Goal: Information Seeking & Learning: Find specific fact

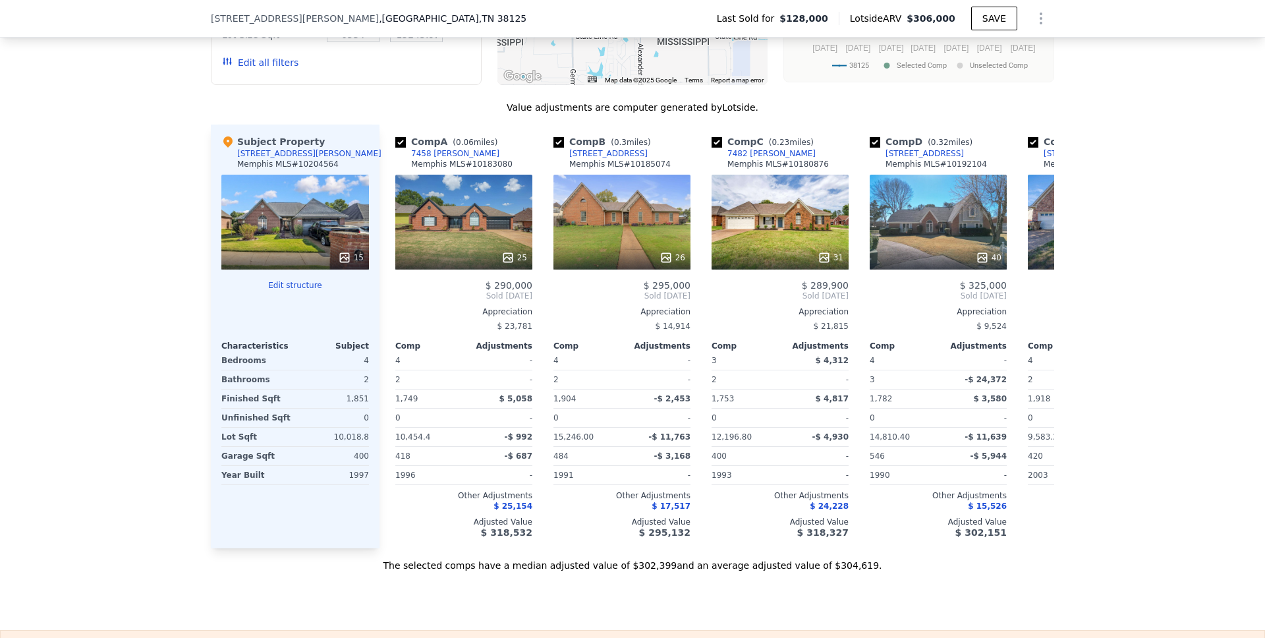
scroll to position [1254, 0]
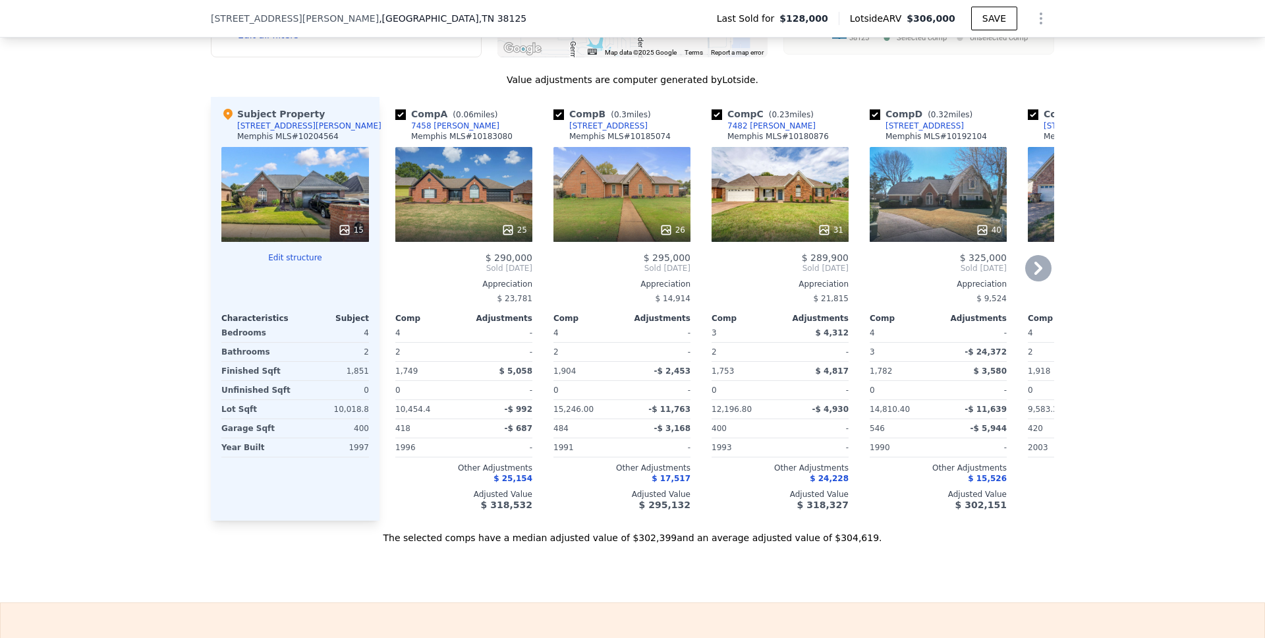
click at [439, 131] on div "7458 [PERSON_NAME]" at bounding box center [455, 126] width 88 height 11
click at [579, 131] on div "[STREET_ADDRESS]" at bounding box center [608, 126] width 78 height 11
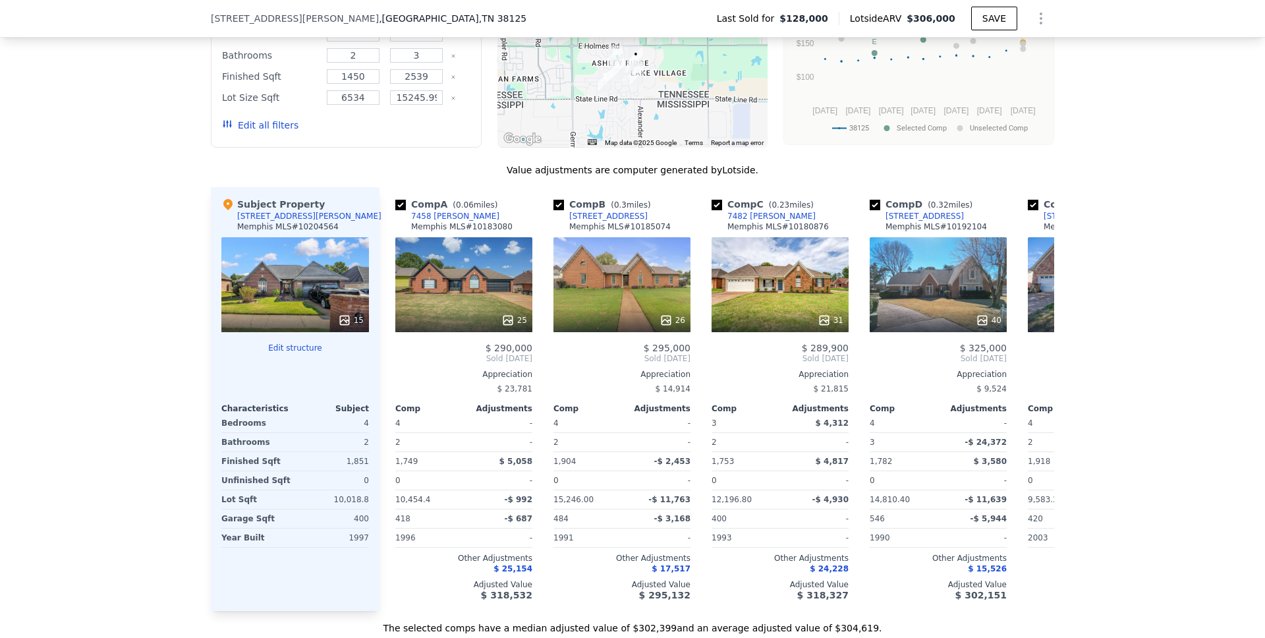
scroll to position [1167, 0]
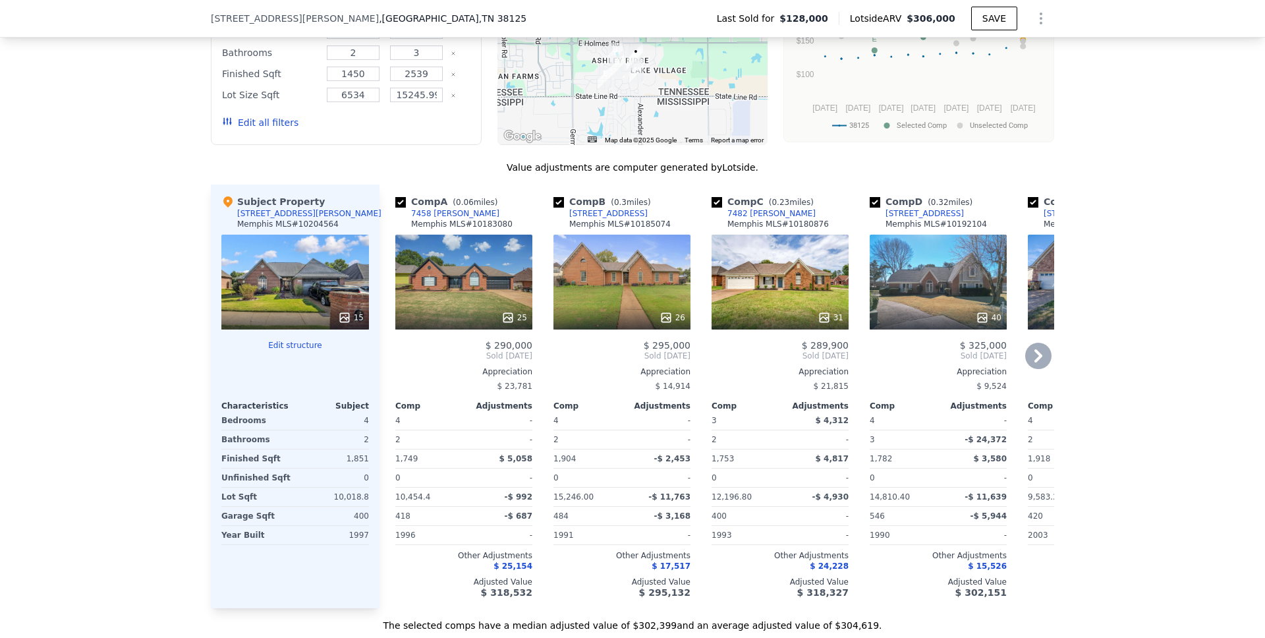
click at [1026, 362] on icon at bounding box center [1038, 356] width 26 height 26
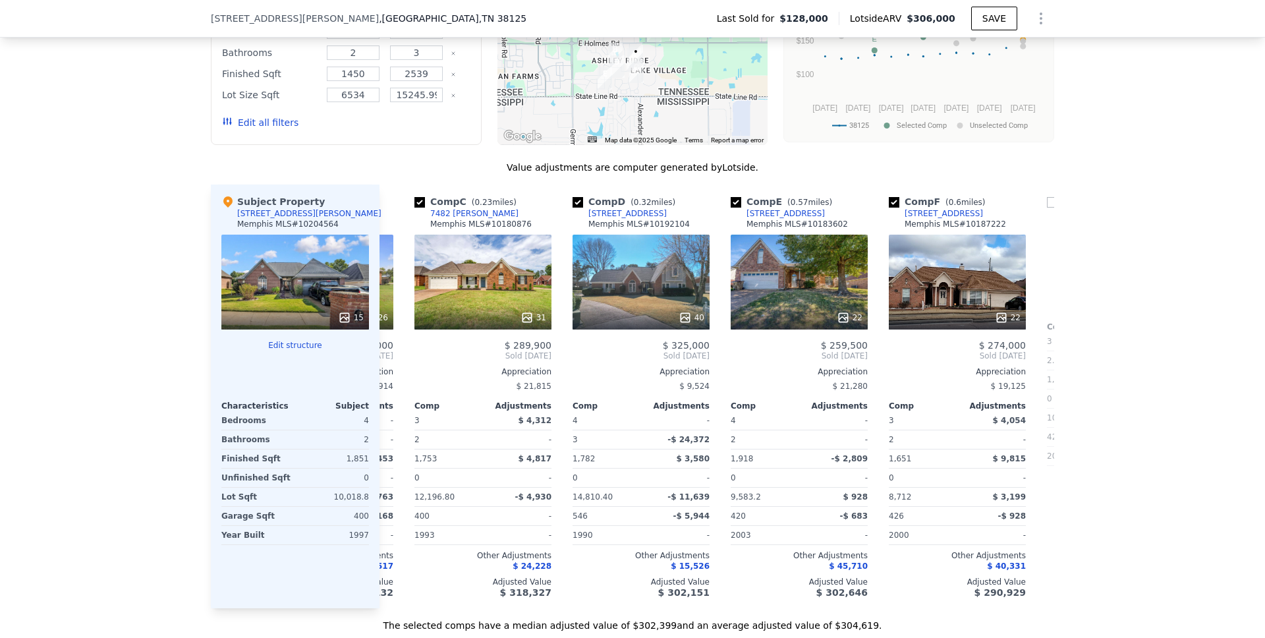
scroll to position [0, 316]
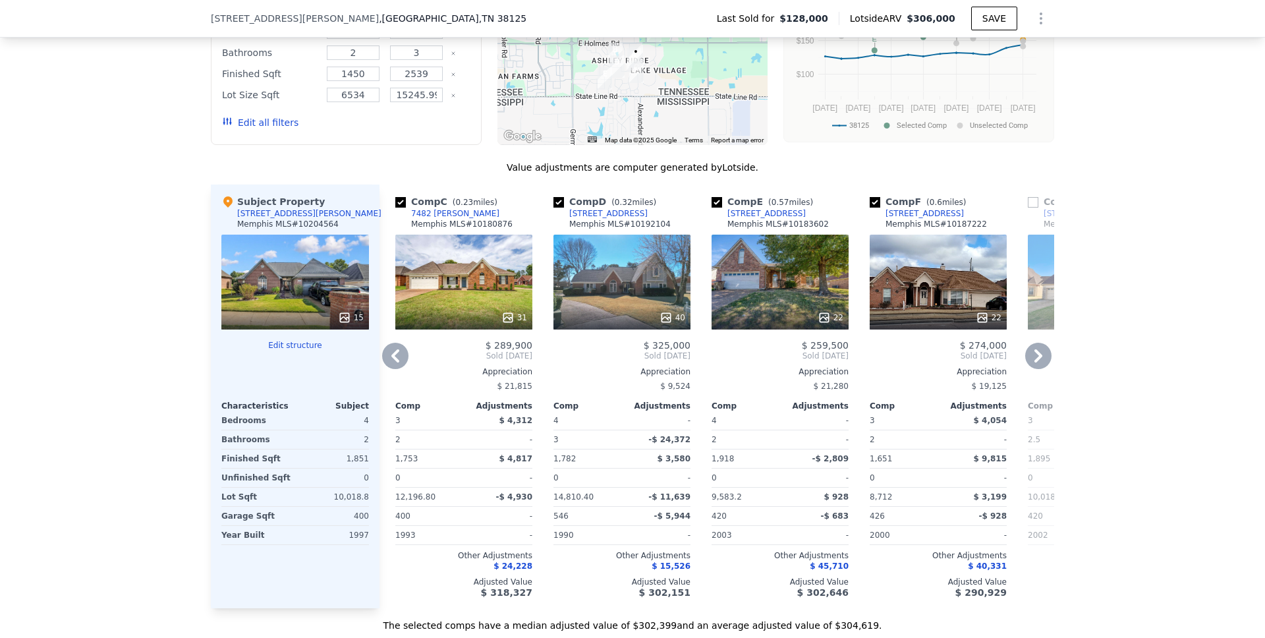
click at [1055, 362] on div "We found 12 sales that match your search Listings provided by Memphis MLS . Fil…" at bounding box center [632, 254] width 1265 height 756
click at [1034, 362] on icon at bounding box center [1038, 355] width 8 height 13
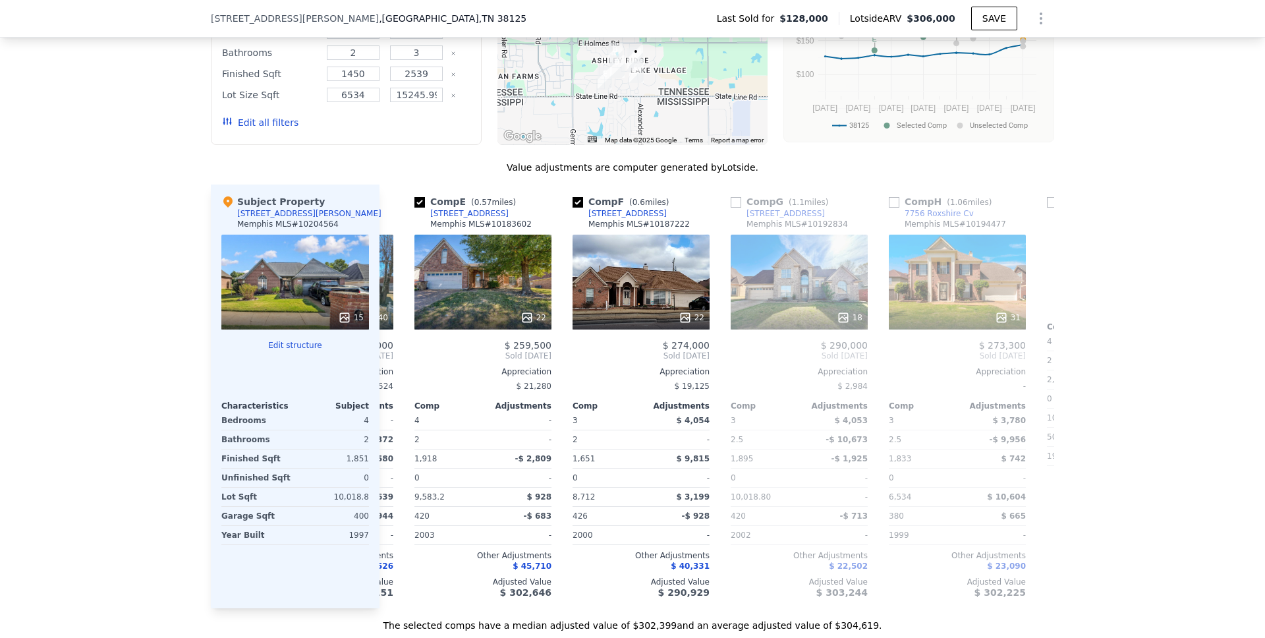
scroll to position [0, 632]
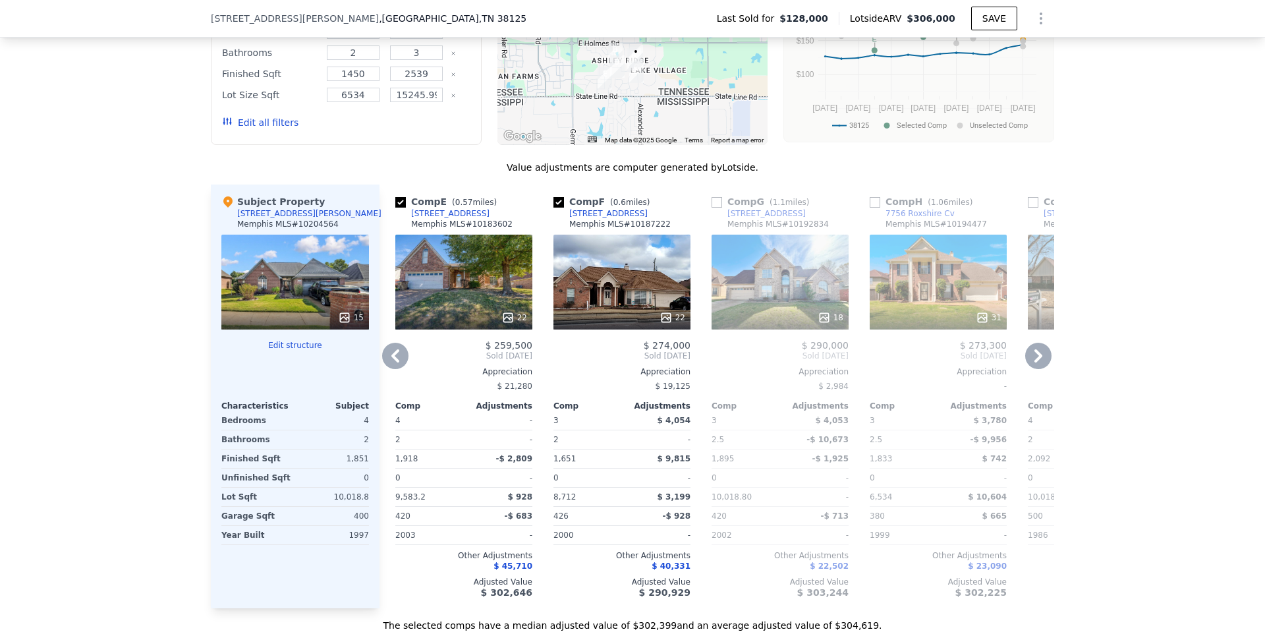
click at [1034, 362] on icon at bounding box center [1038, 355] width 8 height 13
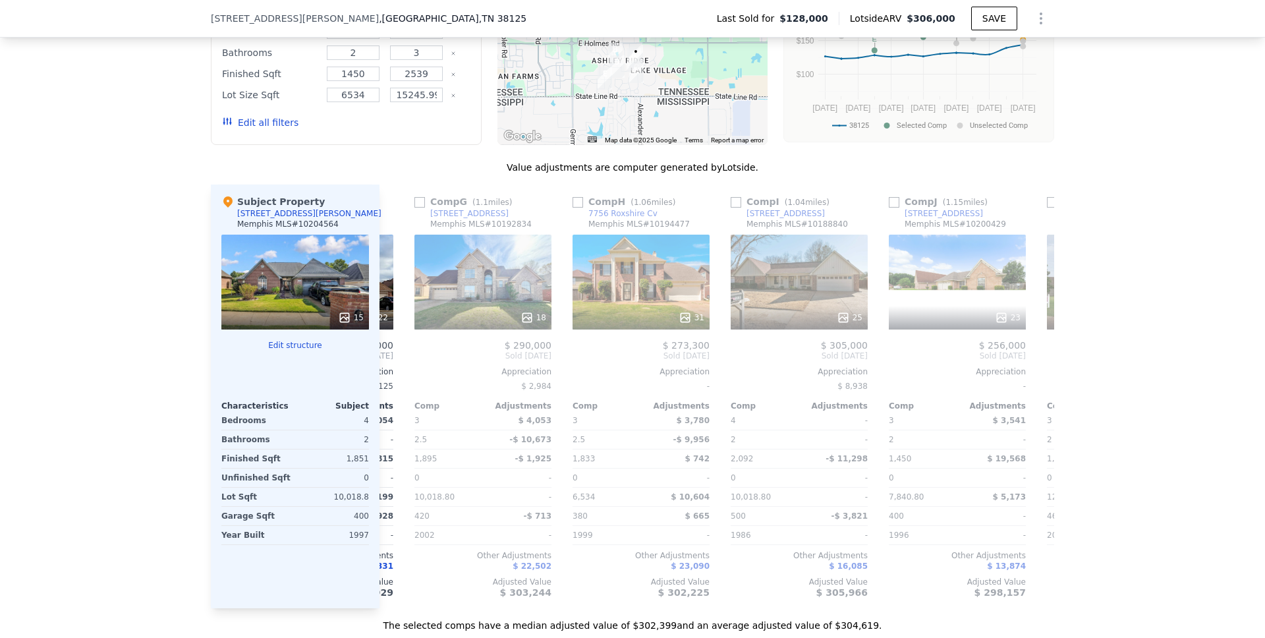
scroll to position [0, 949]
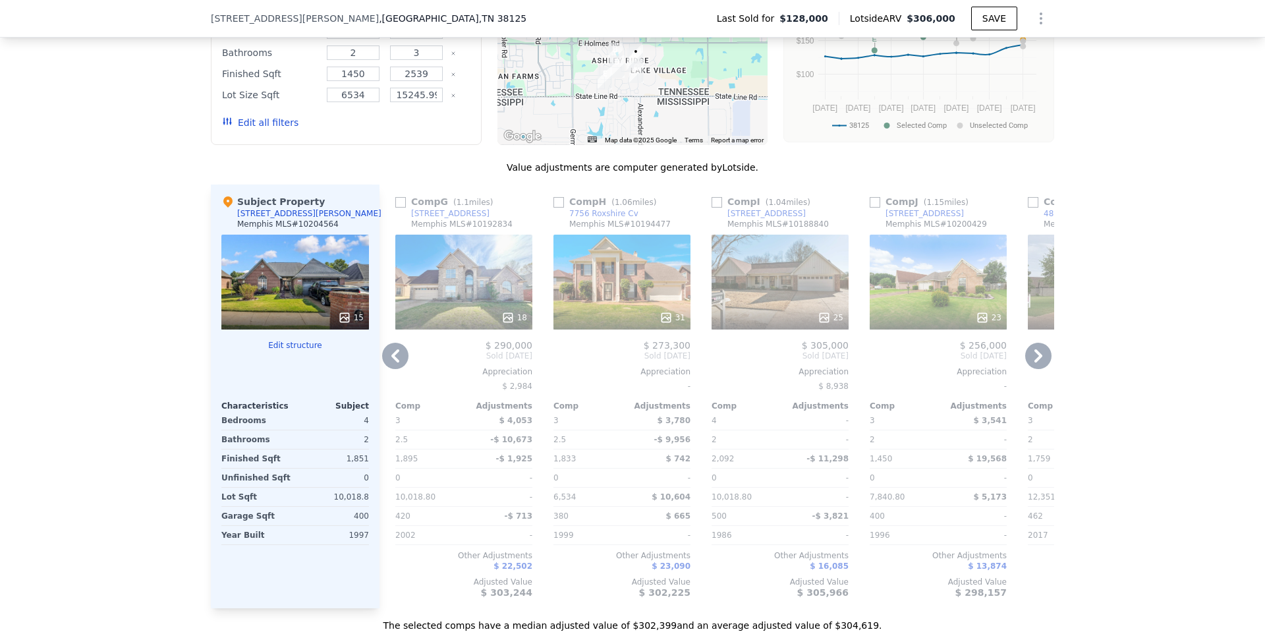
click at [385, 364] on icon at bounding box center [395, 356] width 26 height 26
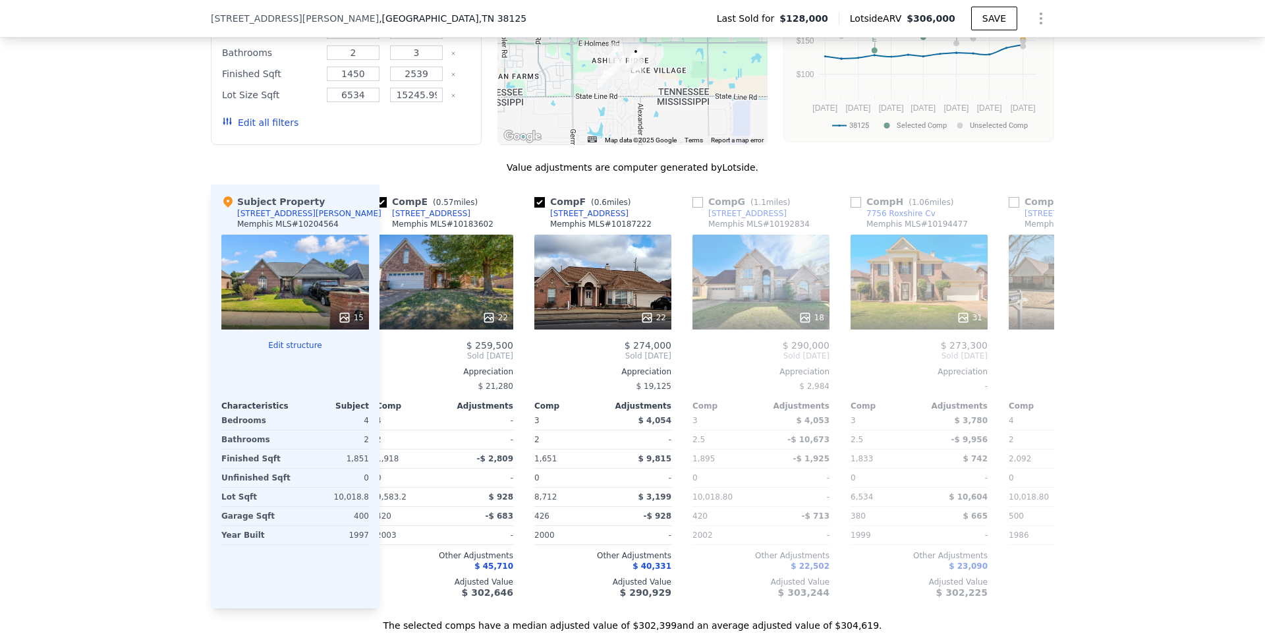
scroll to position [0, 632]
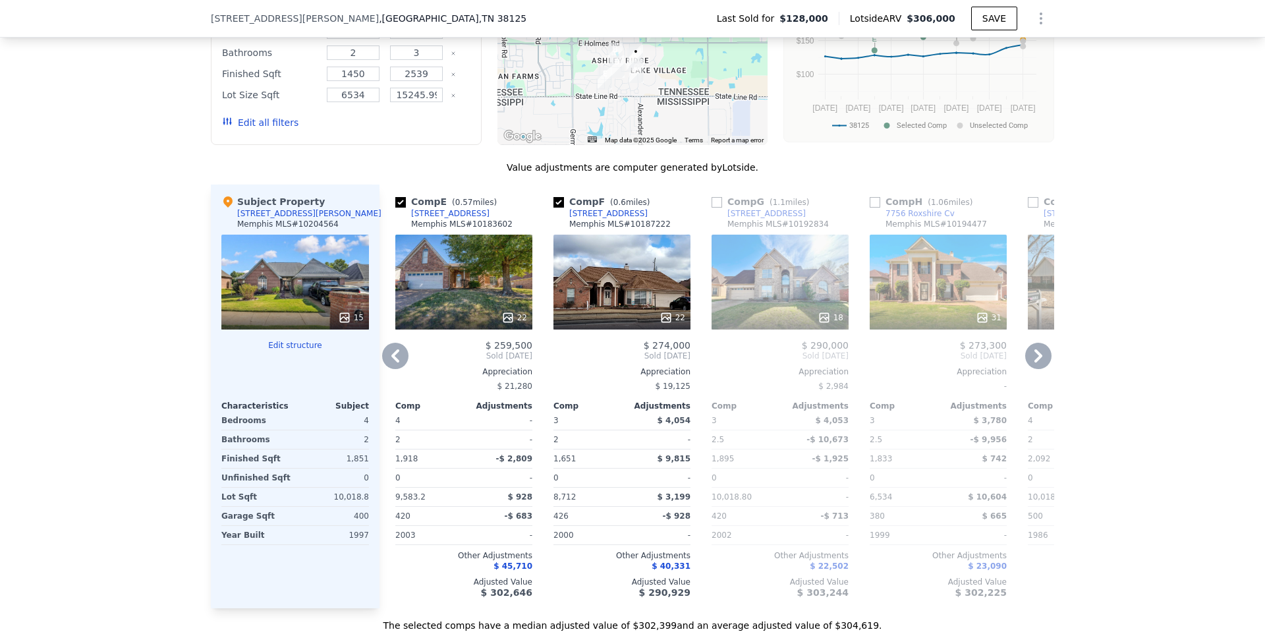
click at [385, 364] on icon at bounding box center [395, 356] width 26 height 26
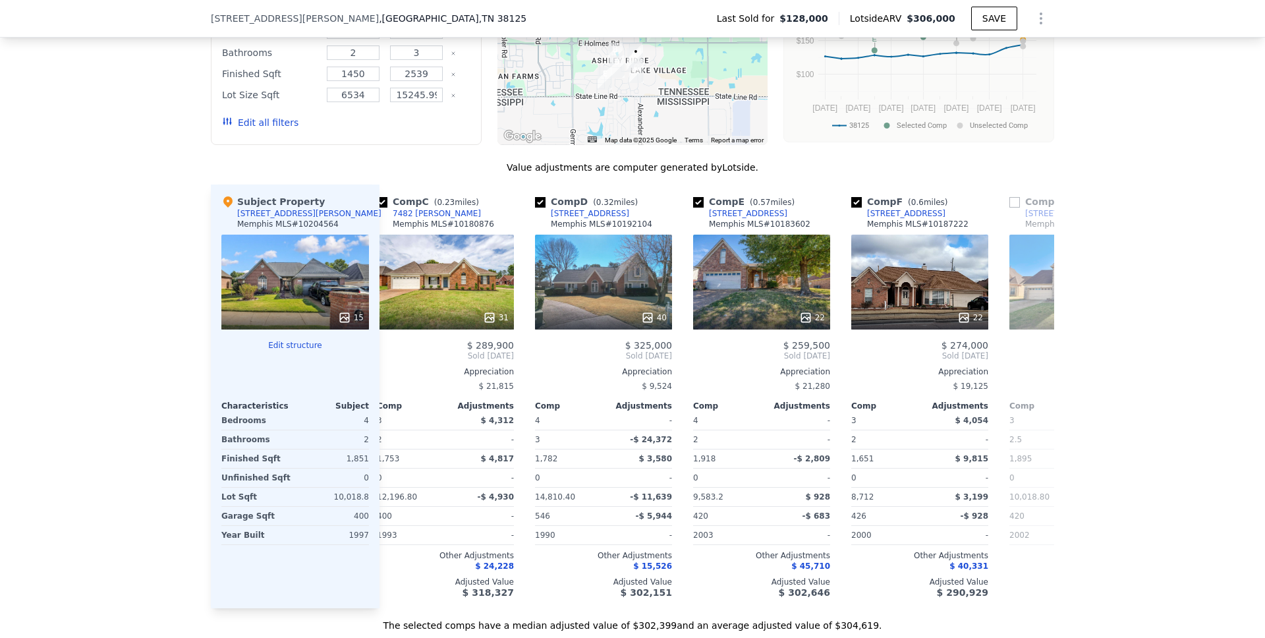
scroll to position [0, 316]
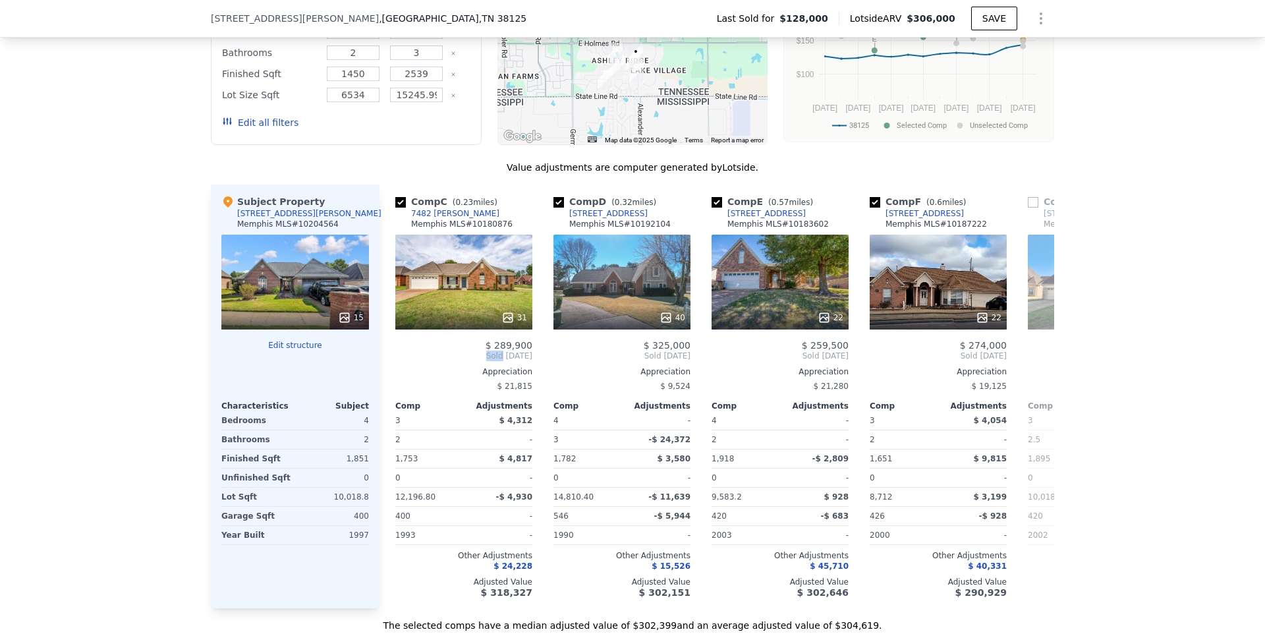
click at [385, 364] on div "Comp A ( 0.06 miles) 7458 [PERSON_NAME][GEOGRAPHIC_DATA] # 10183080 25 $ 290,00…" at bounding box center [716, 396] width 675 height 424
click at [385, 364] on icon at bounding box center [395, 356] width 26 height 26
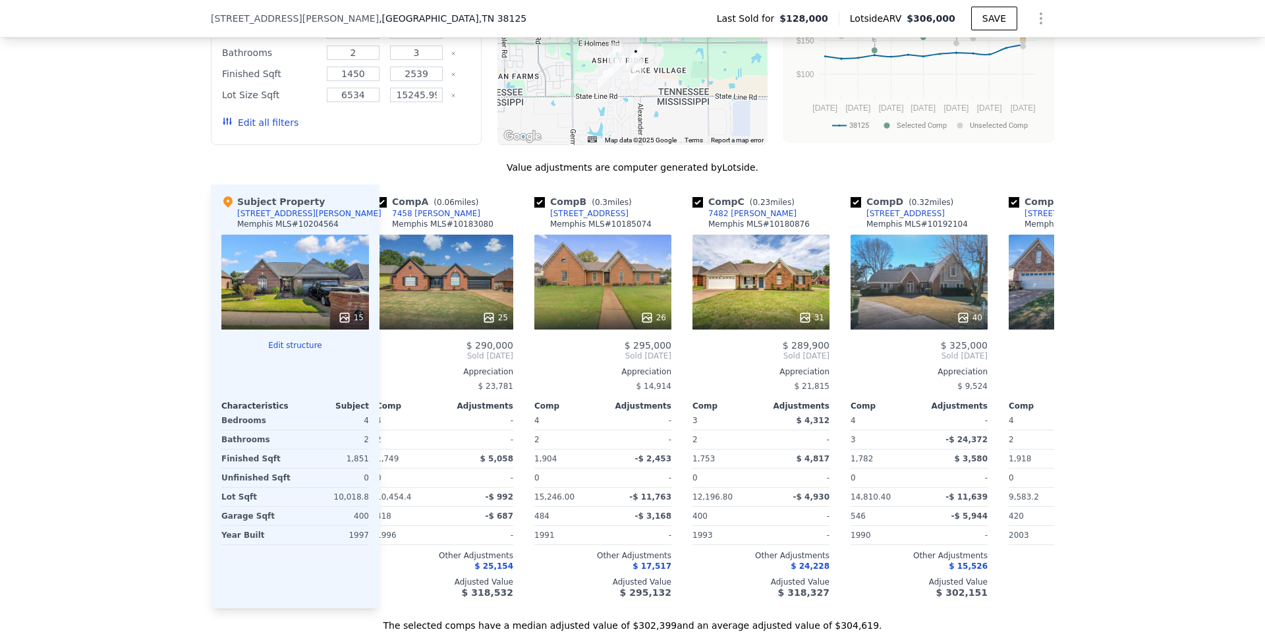
scroll to position [0, 0]
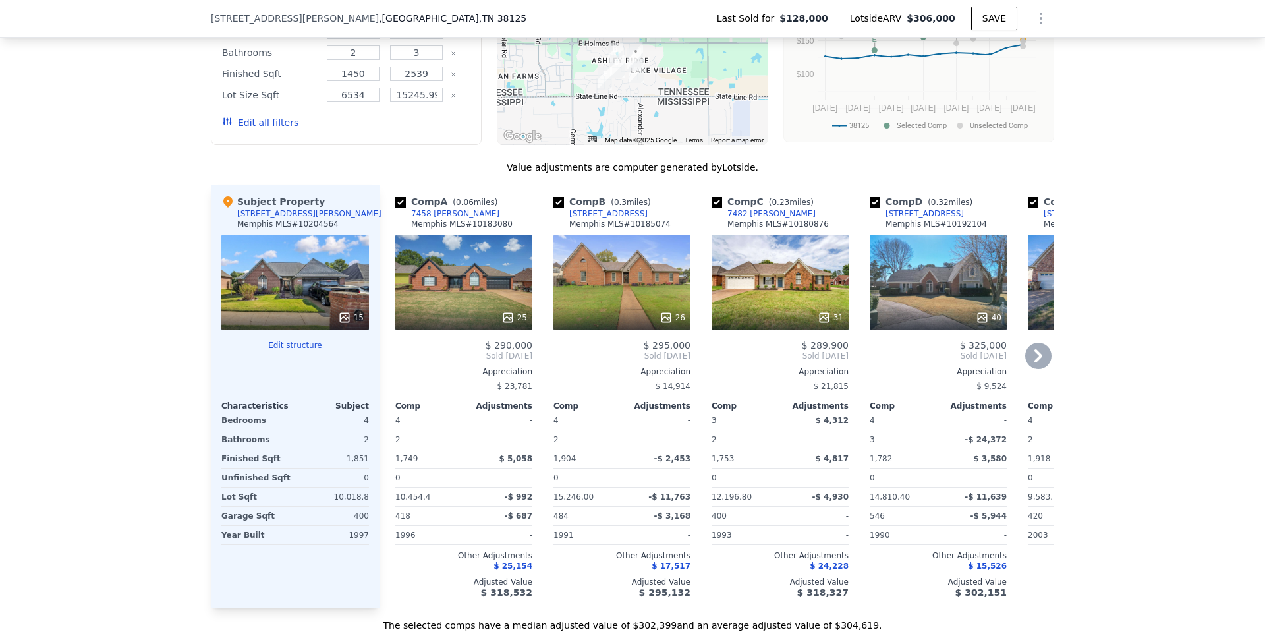
click at [390, 364] on div "Comp A ( 0.06 miles) 7458 [PERSON_NAME][GEOGRAPHIC_DATA] # 10183080 25 $ 290,00…" at bounding box center [464, 396] width 148 height 424
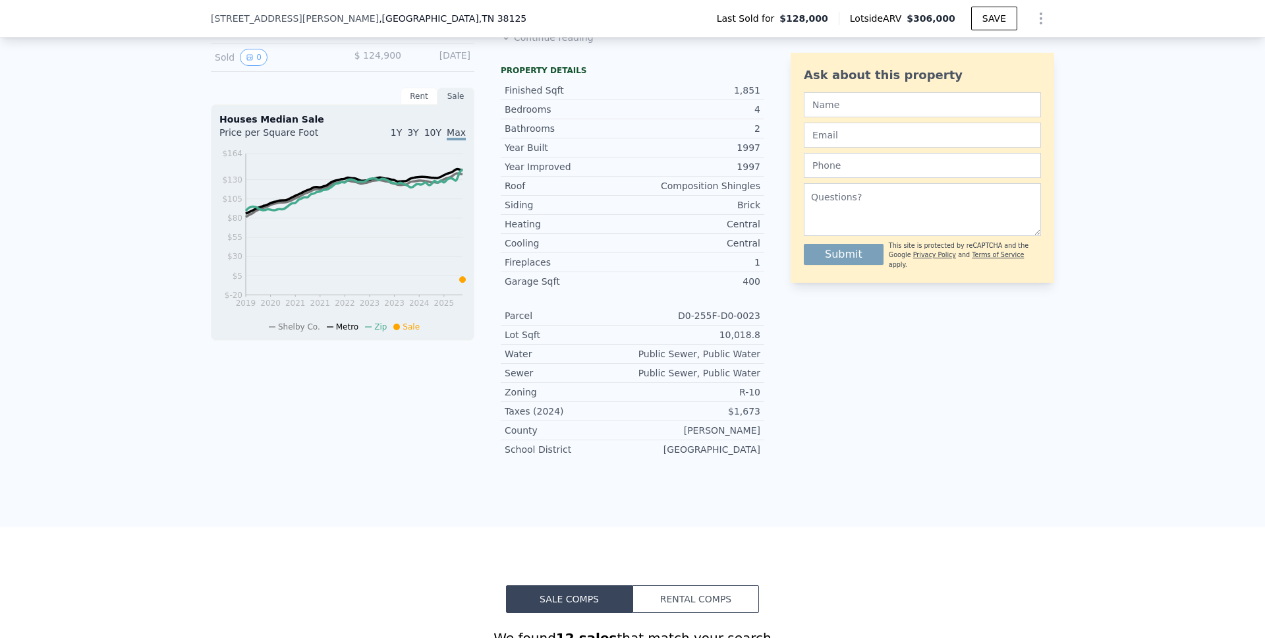
scroll to position [428, 0]
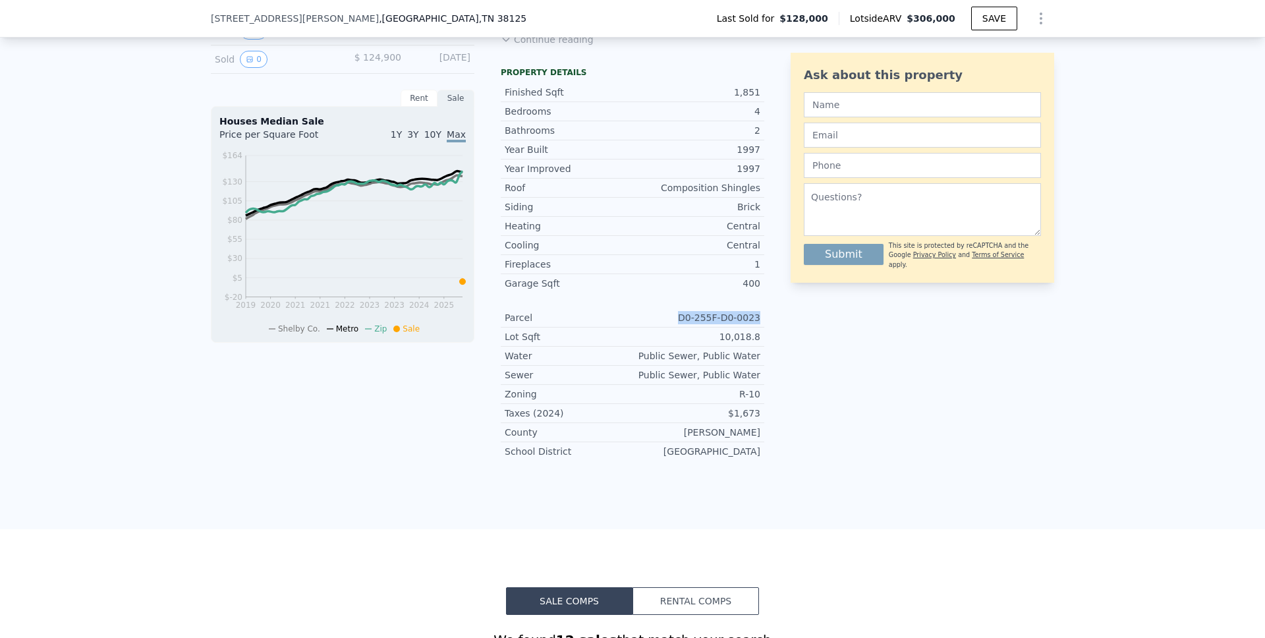
drag, startPoint x: 676, startPoint y: 326, endPoint x: 755, endPoint y: 322, distance: 79.1
click at [755, 322] on div "Parcel D0-255F-D0-0023" at bounding box center [632, 317] width 263 height 19
copy div "D0-255F-D0-0023"
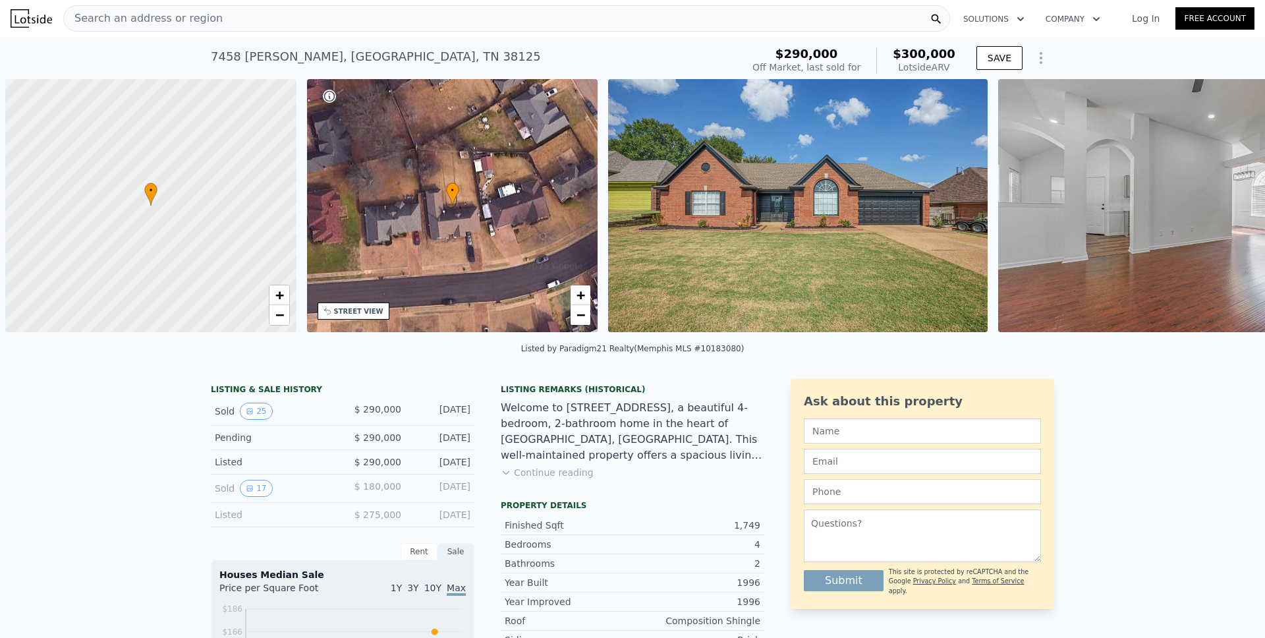
scroll to position [0, 5]
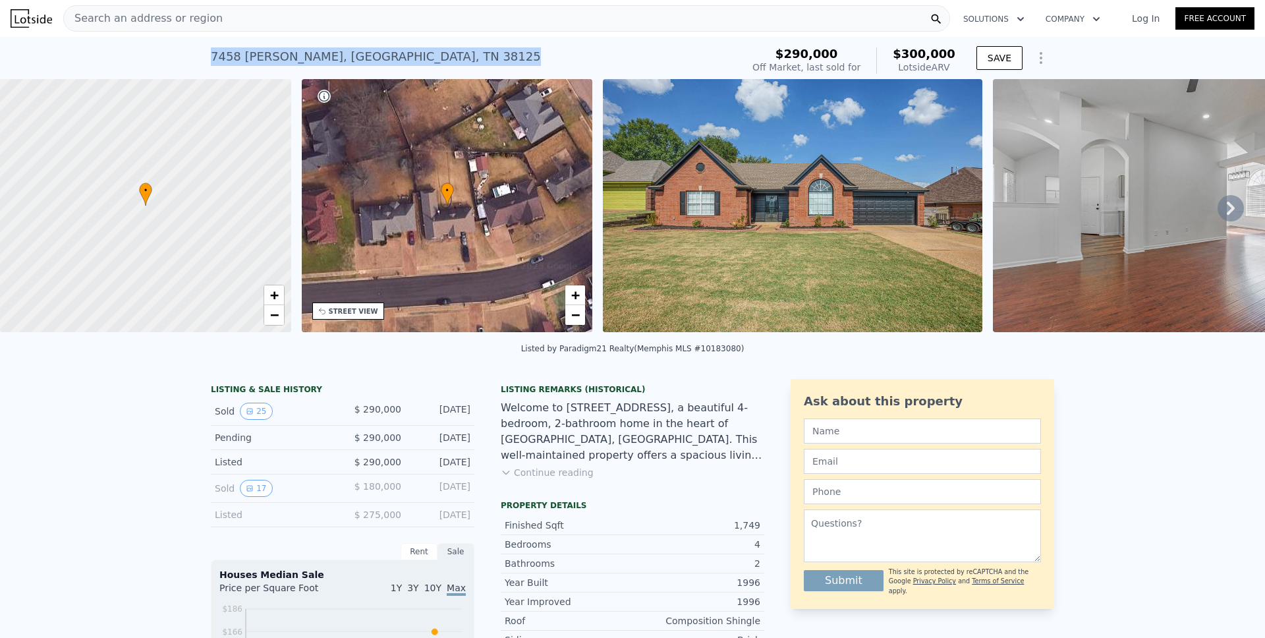
drag, startPoint x: 441, startPoint y: 56, endPoint x: 331, endPoint y: 51, distance: 110.8
click at [204, 56] on div "7458 Easterly Ln , Shelby County , TN 38125 Sold Nov 2024 for $290k (~ARV $300k…" at bounding box center [632, 58] width 1265 height 42
copy div "7458 Easterly Ln , Shelby County , TN 38125"
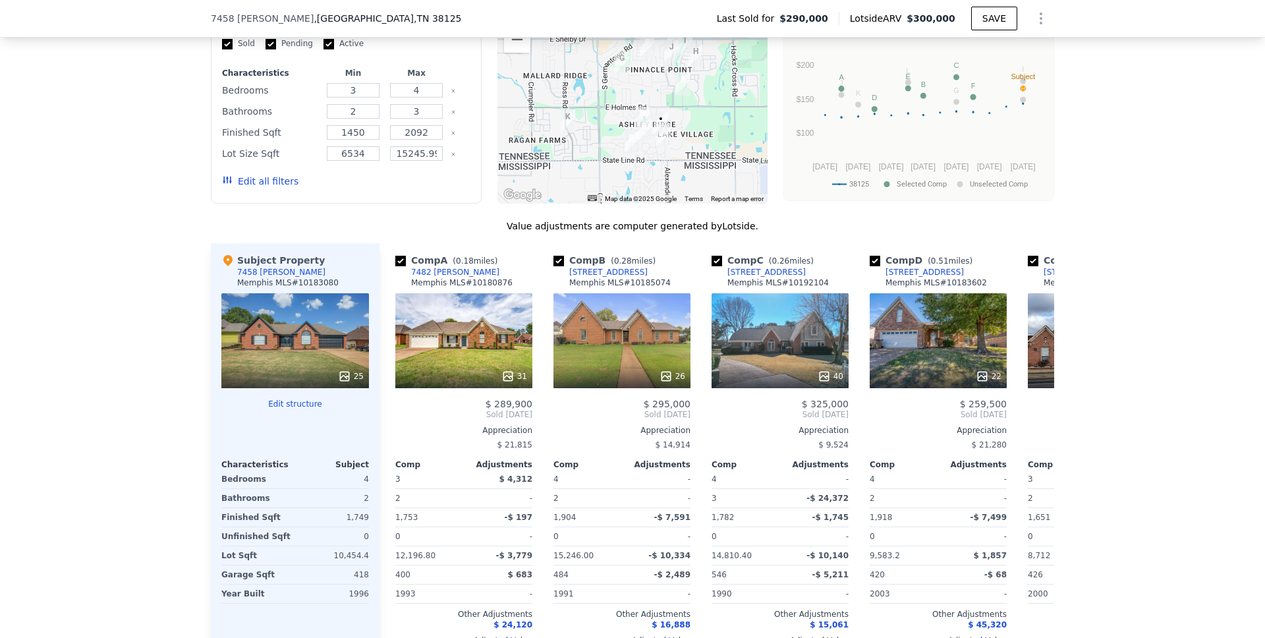
scroll to position [1217, 0]
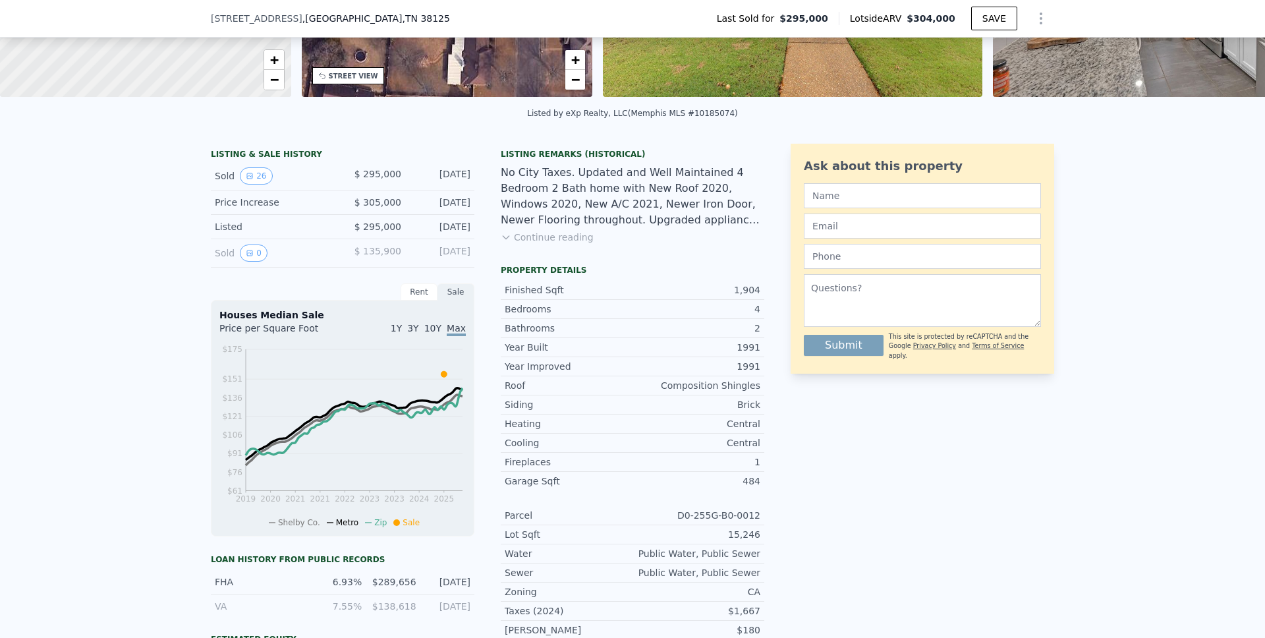
scroll to position [232, 0]
